Goal: Understand process/instructions: Learn how to perform a task or action

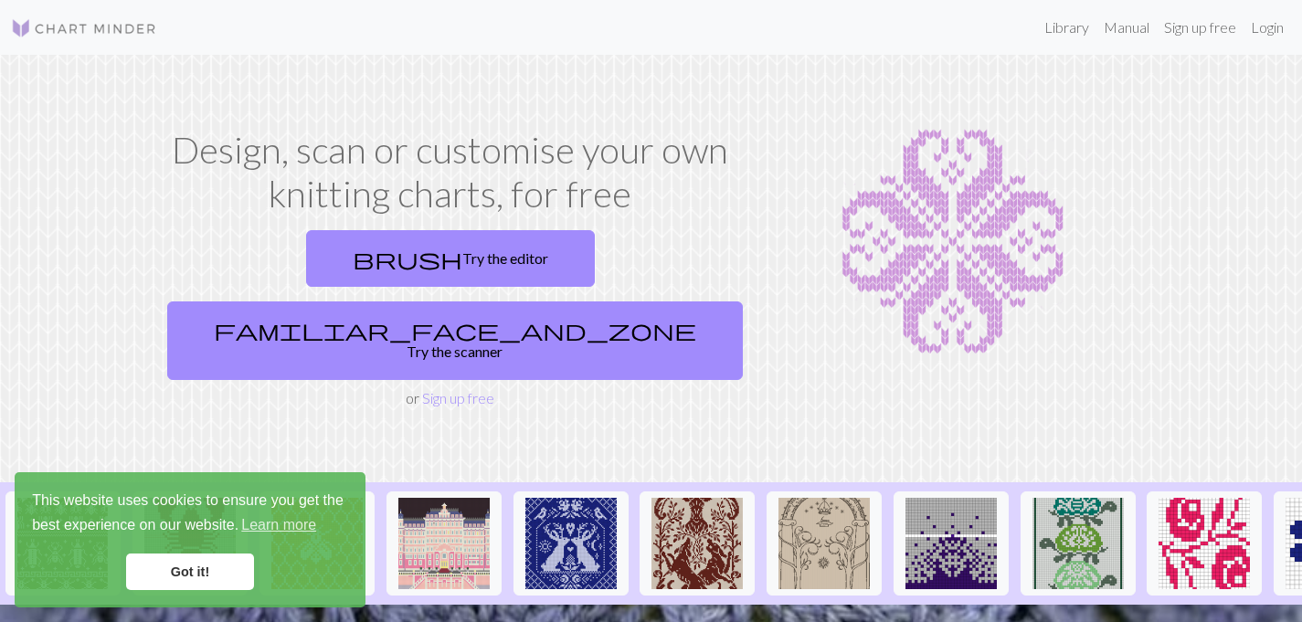
click at [212, 565] on link "Got it!" at bounding box center [190, 572] width 128 height 37
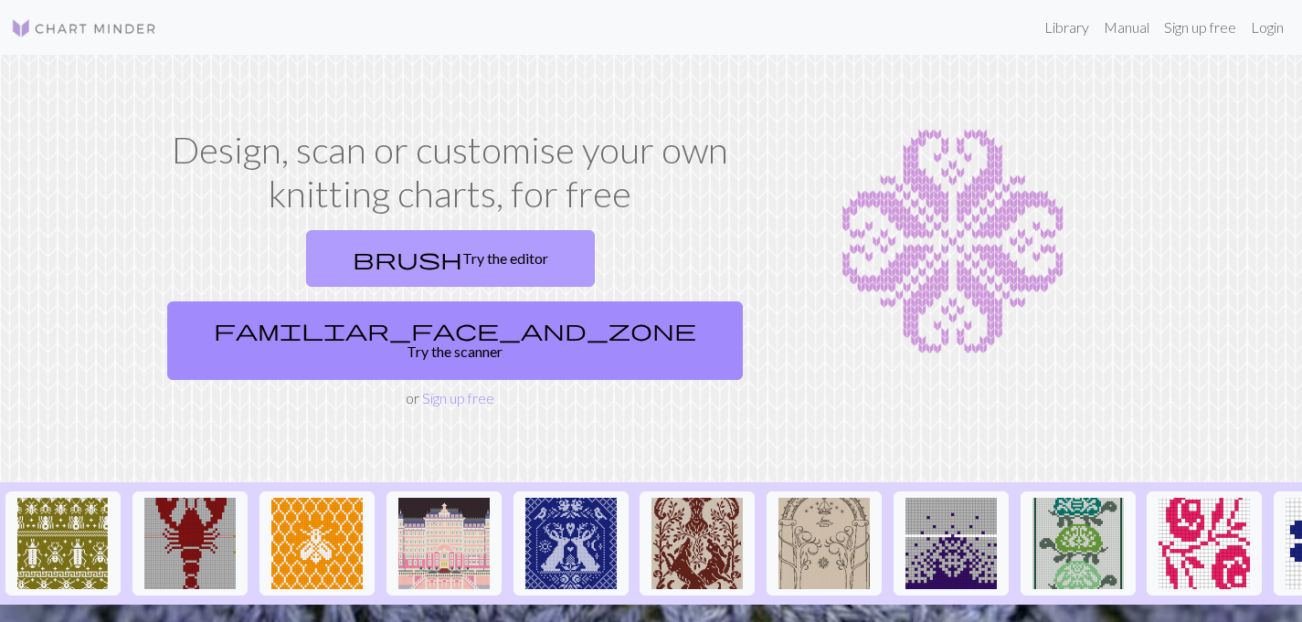
click at [326, 246] on link "brush Try the editor" at bounding box center [450, 258] width 289 height 57
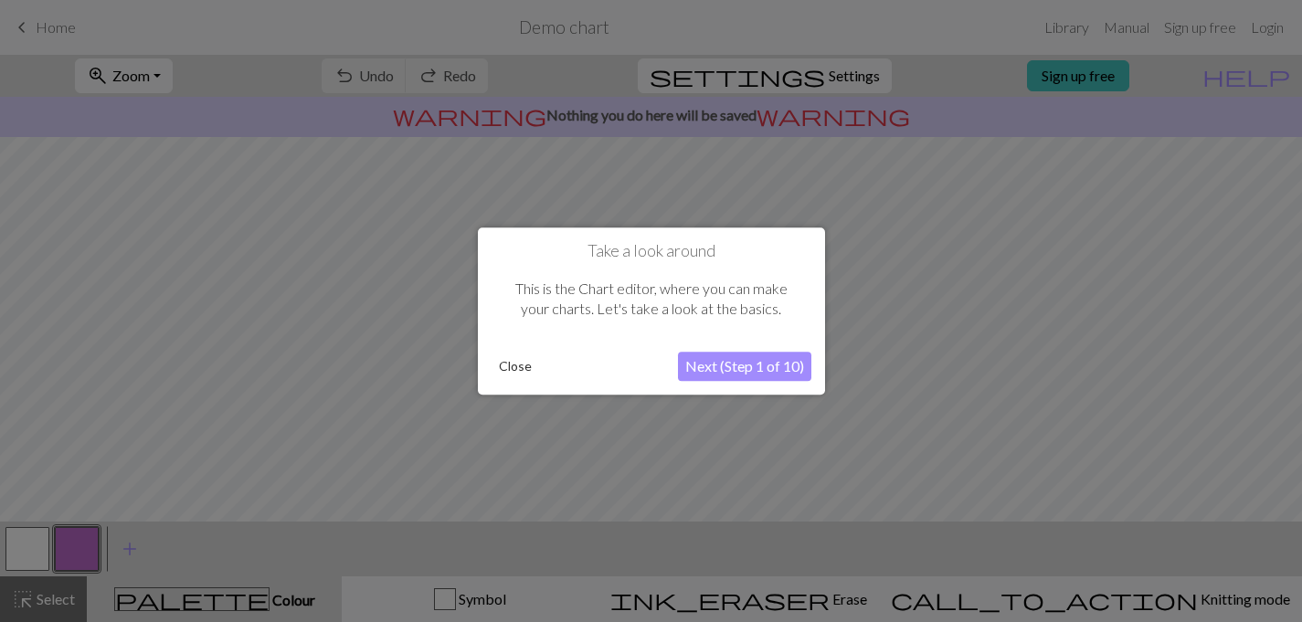
click at [739, 361] on button "Next (Step 1 of 10)" at bounding box center [744, 366] width 133 height 29
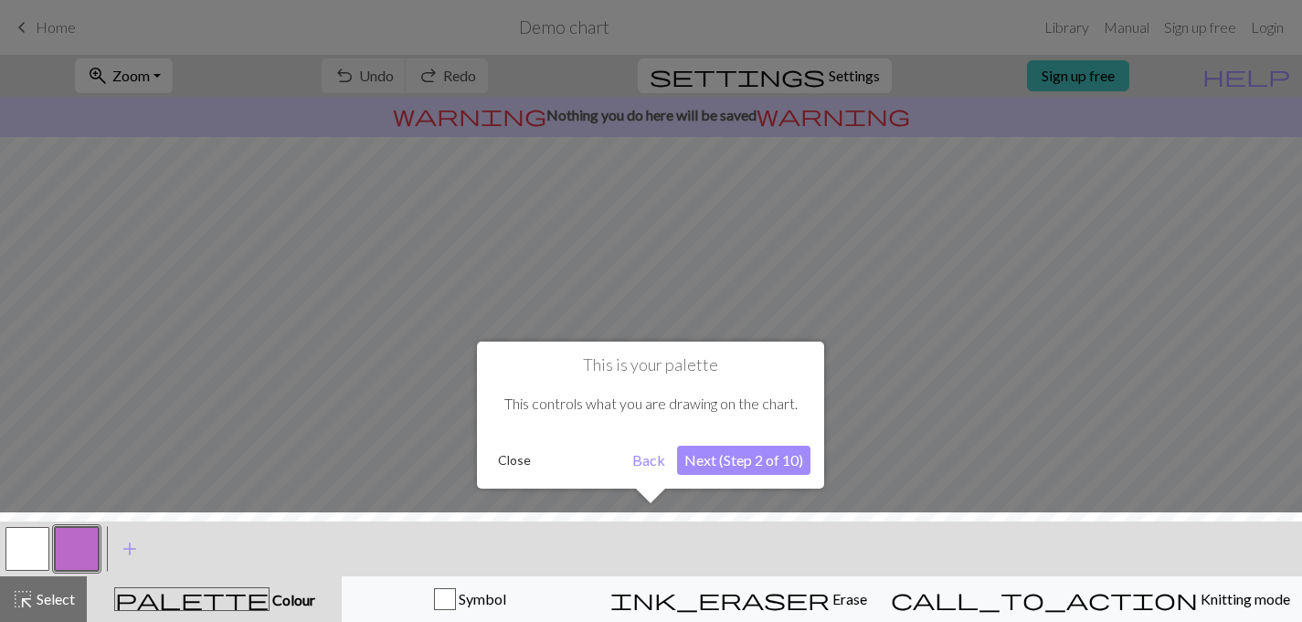
click at [734, 466] on button "Next (Step 2 of 10)" at bounding box center [743, 460] width 133 height 29
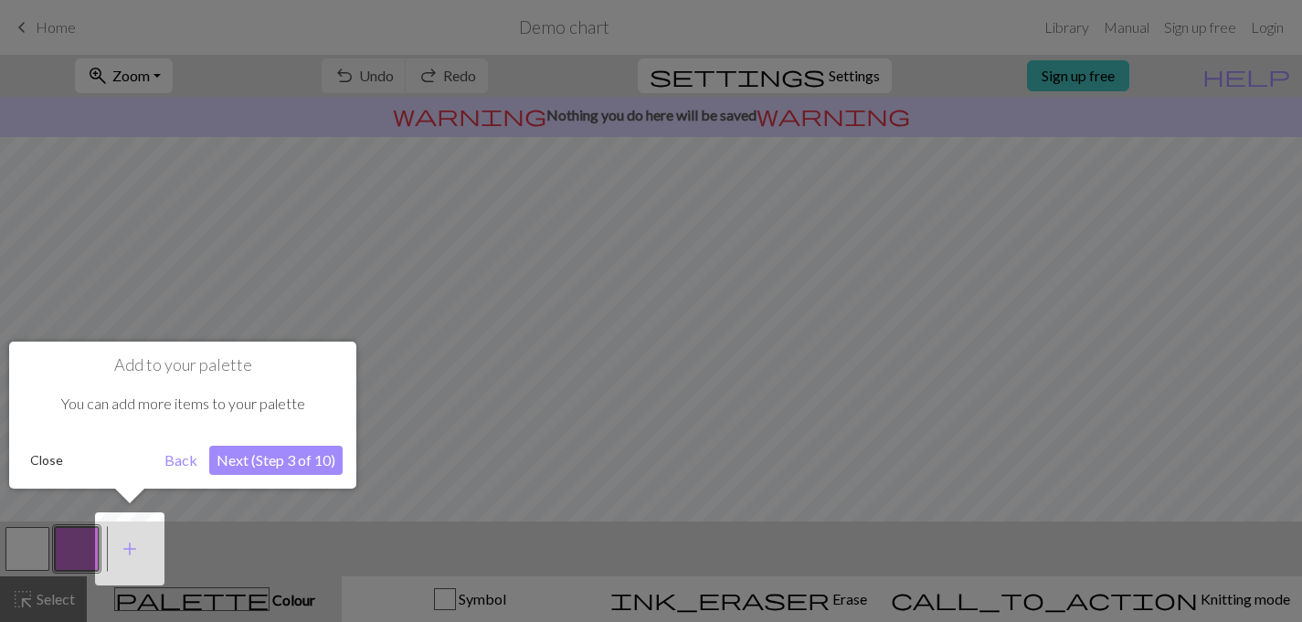
click at [275, 461] on button "Next (Step 3 of 10)" at bounding box center [275, 460] width 133 height 29
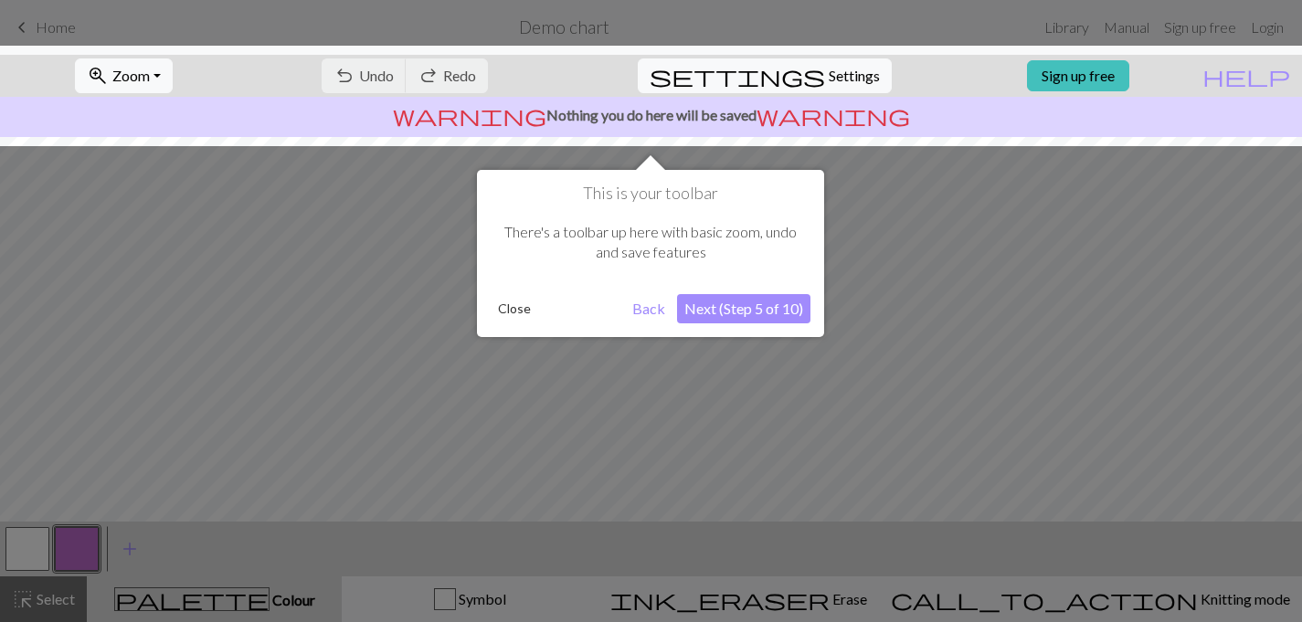
click at [726, 305] on button "Next (Step 5 of 10)" at bounding box center [743, 308] width 133 height 29
